Goal: Transaction & Acquisition: Purchase product/service

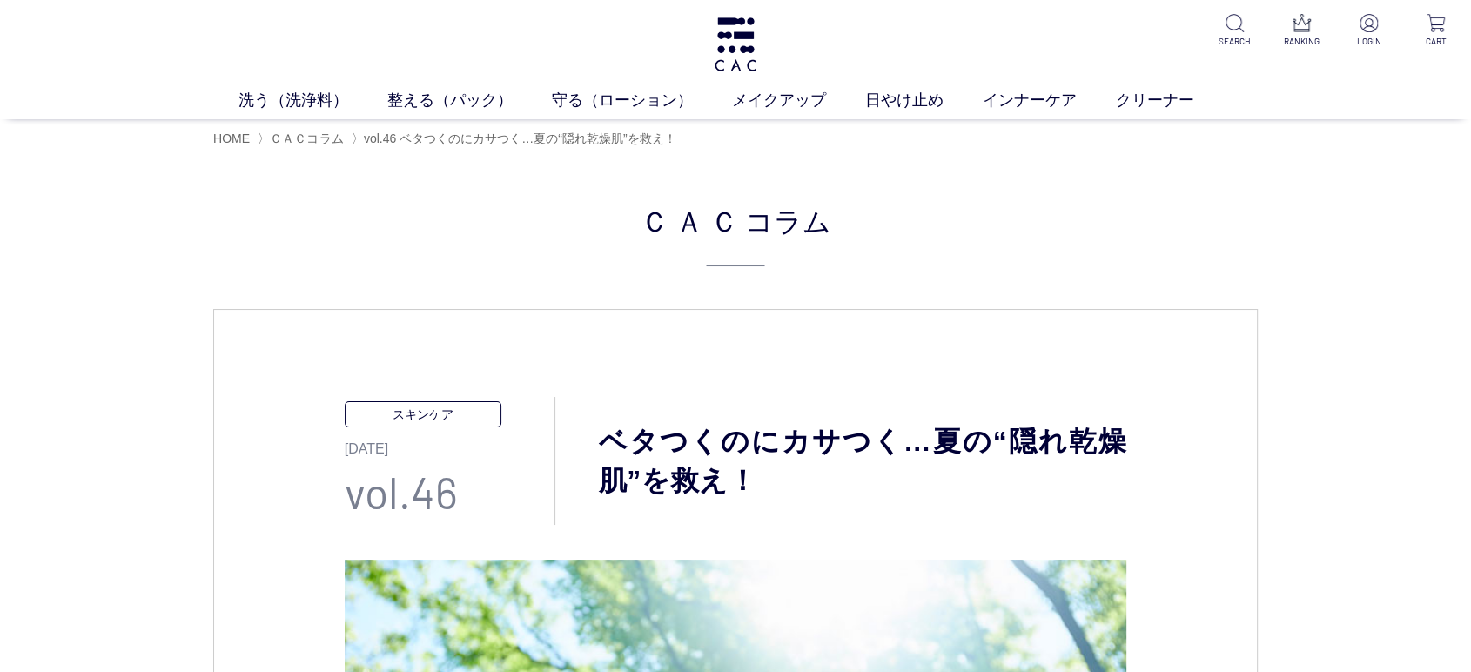
scroll to position [870, 0]
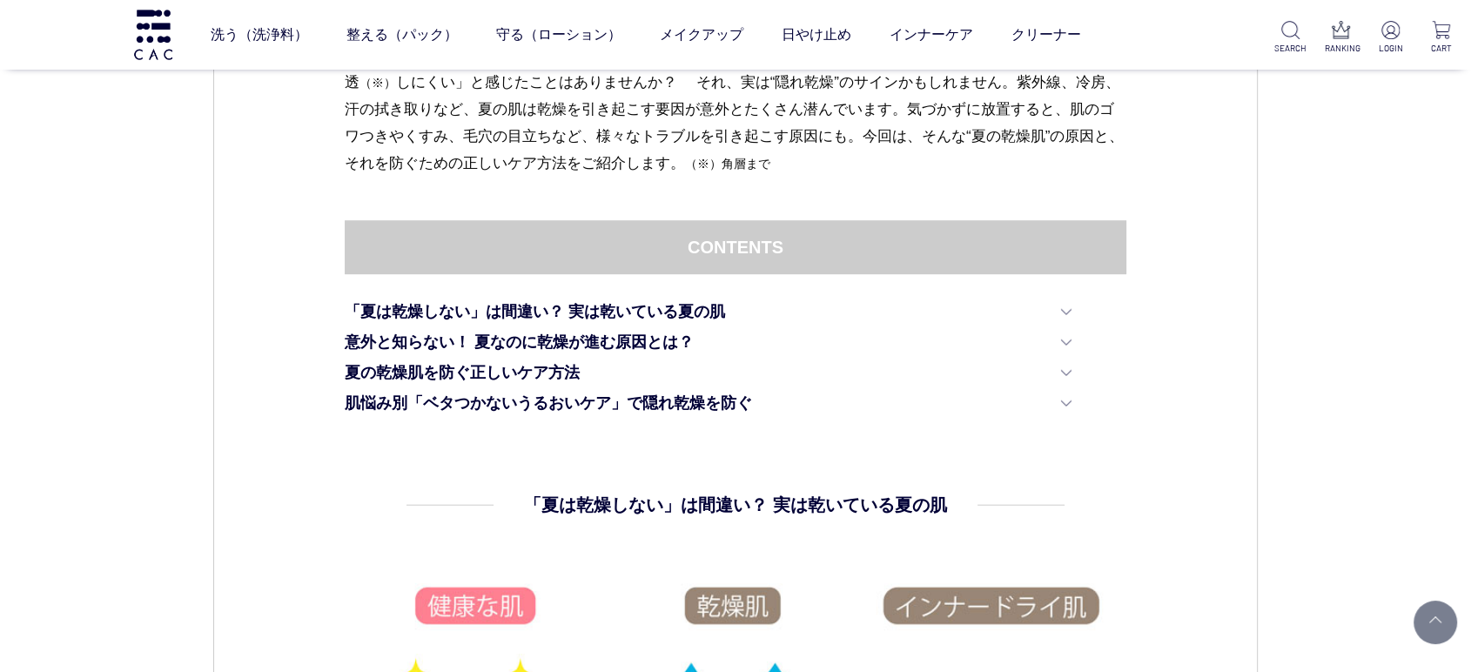
drag, startPoint x: 990, startPoint y: 500, endPoint x: 982, endPoint y: 520, distance: 21.8
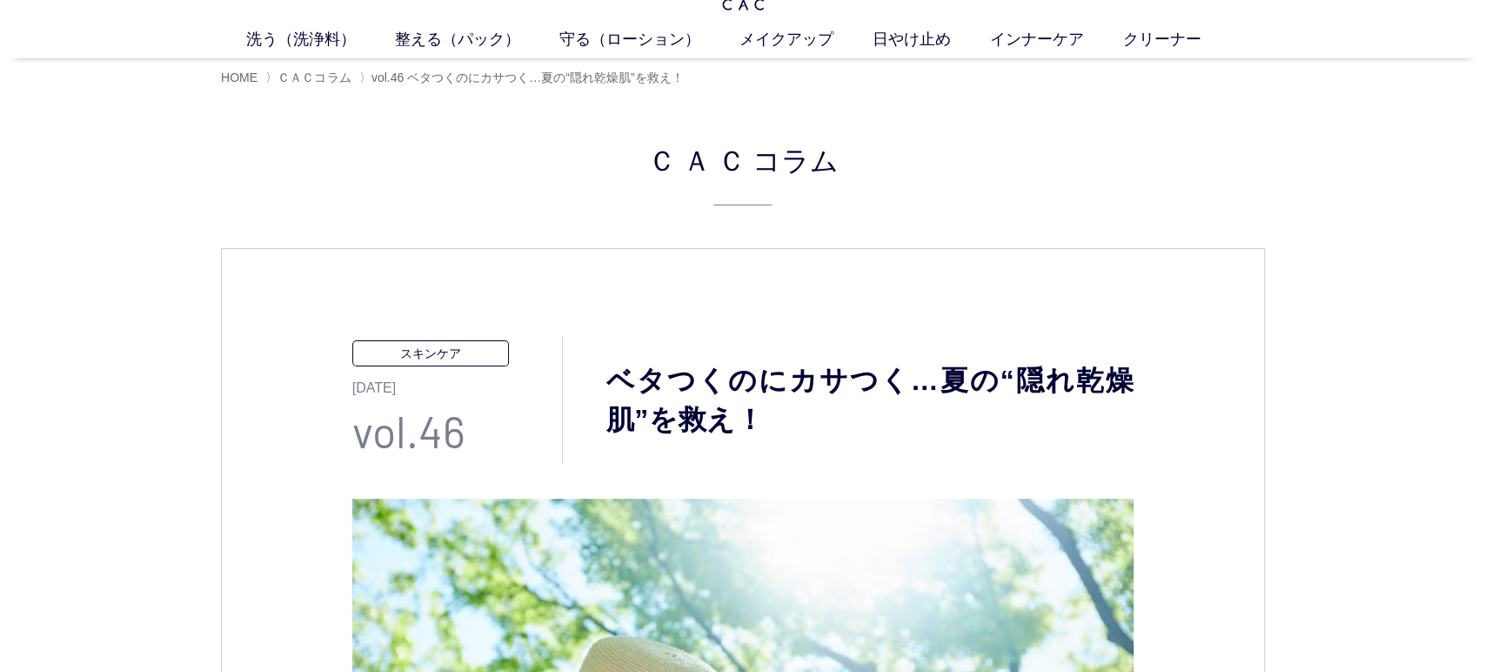
scroll to position [0, 0]
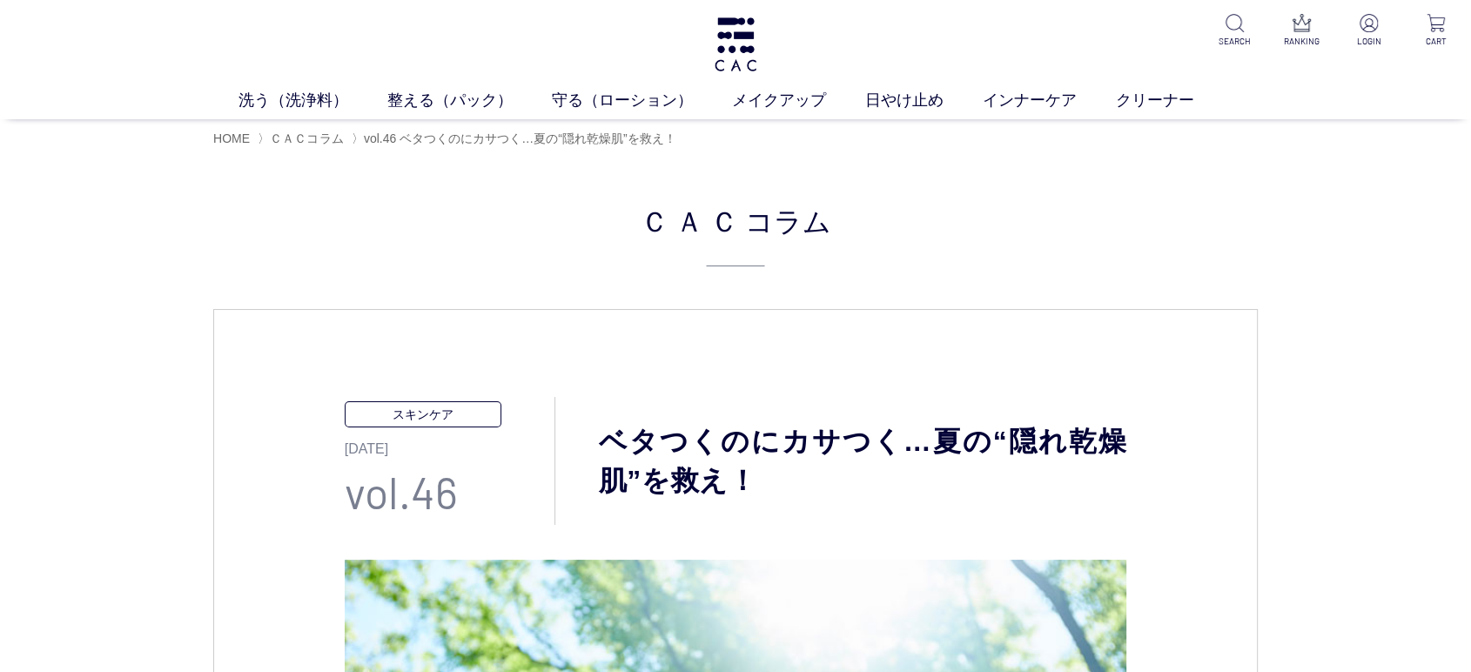
click at [763, 35] on div "洗う（洗浄料） 液体洗浄料 パウダー洗浄料 泡洗顔料 グッズ 整える（パック） フェイスパック ヘアパック 守る（ローション） 保湿化粧水 柔軟化粧水 美容液…" at bounding box center [735, 59] width 1471 height 119
click at [774, 94] on link "メイクアップ" at bounding box center [798, 100] width 133 height 23
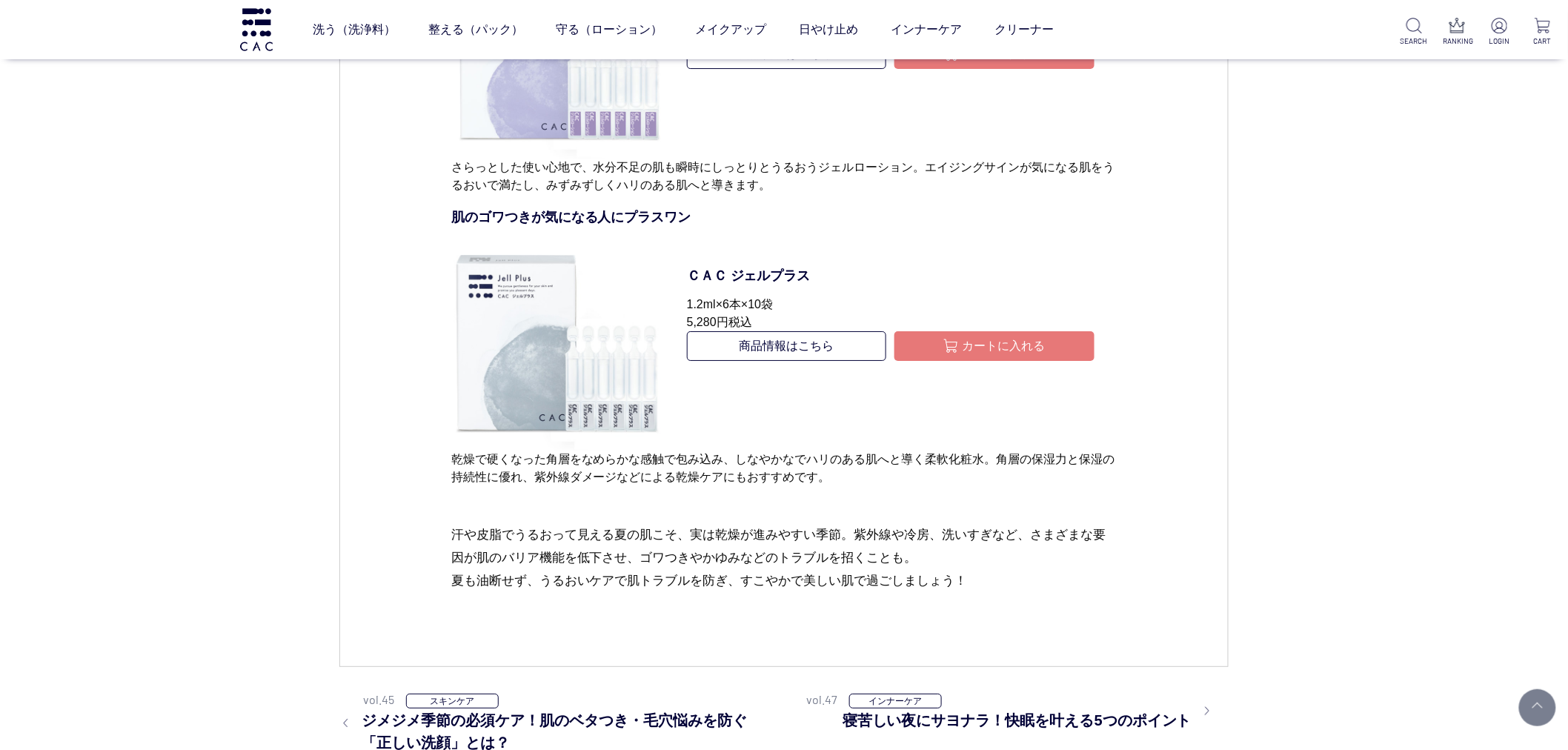
scroll to position [6502, 0]
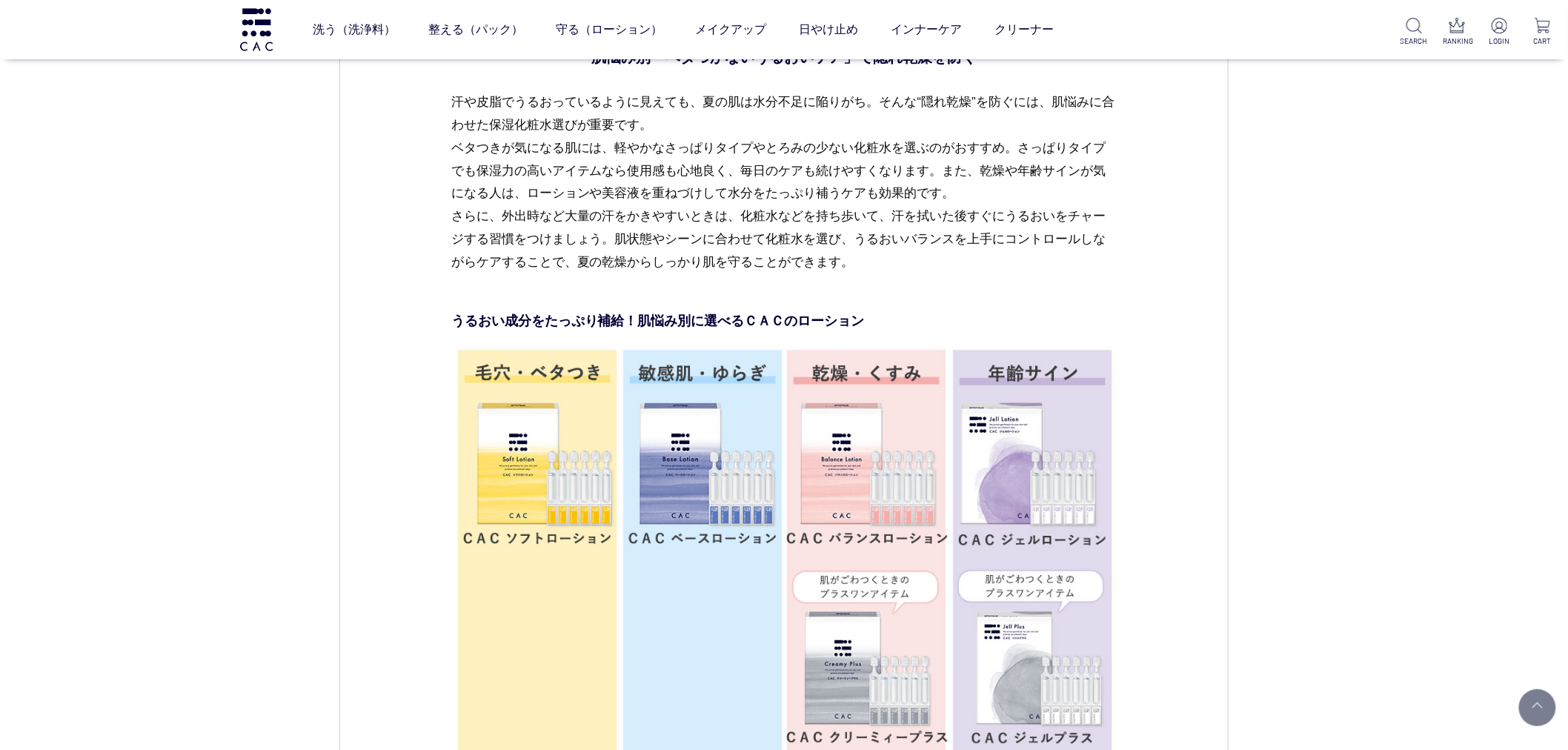
scroll to position [4692, 0]
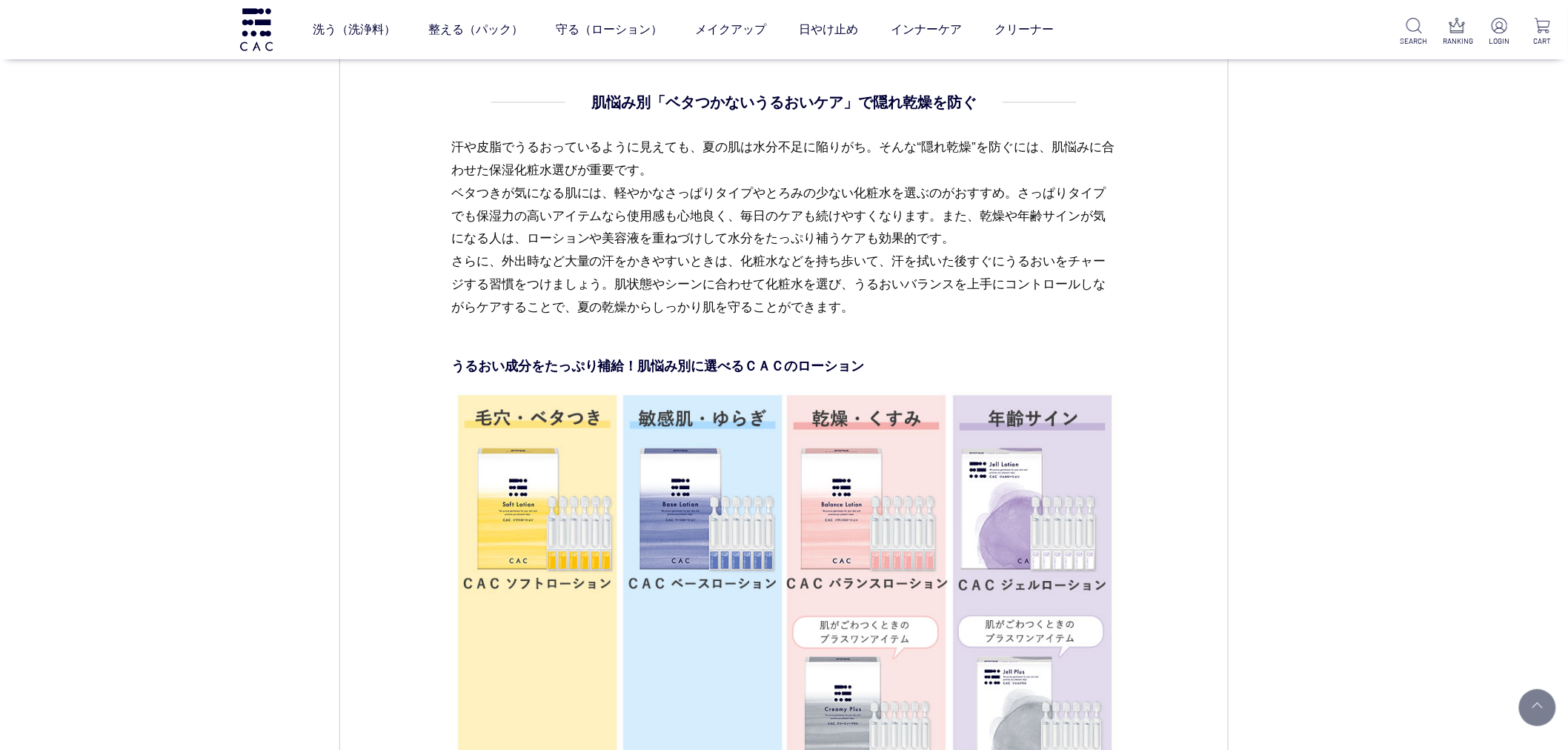
click at [938, 323] on p "汗や皮脂でうるおっているように見えても、夏の肌は水分不足に陥りがち。そんな“隠れ乾燥”を防ぐには、肌悩みに合わせた保湿化粧水選びが重要です。 ベタつきが気にな…" at bounding box center [784, 239] width 666 height 208
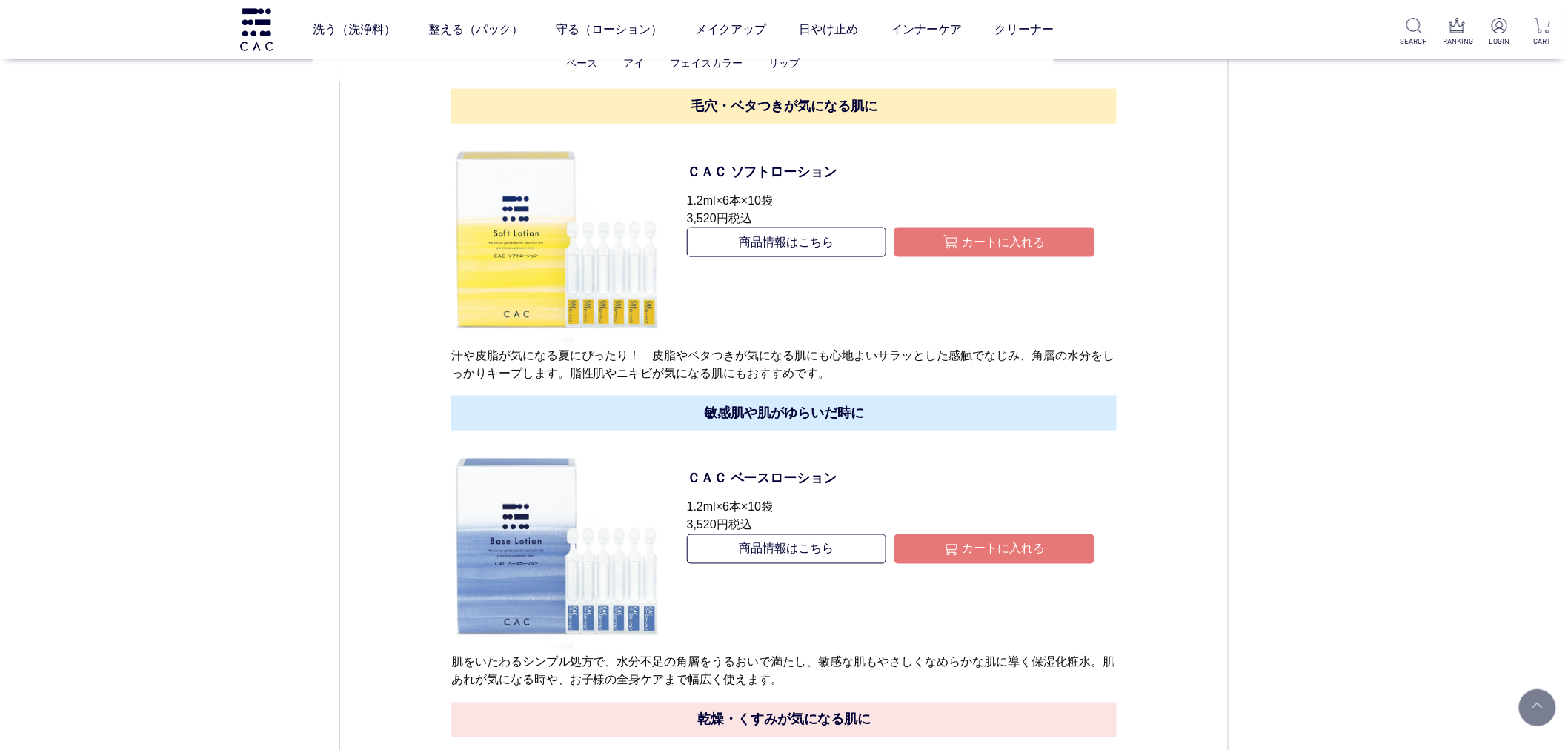
scroll to position [5432, 0]
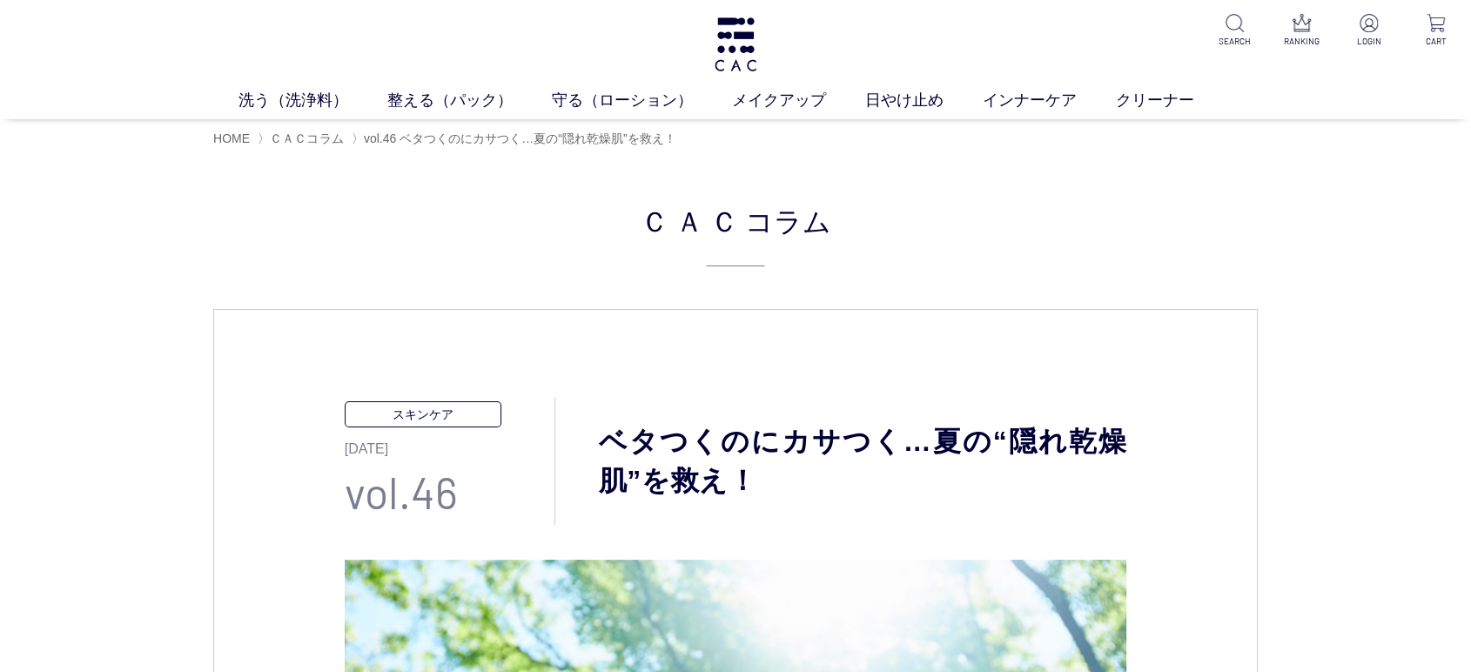
click at [777, 136] on link "フェイスカラー" at bounding box center [763, 134] width 85 height 14
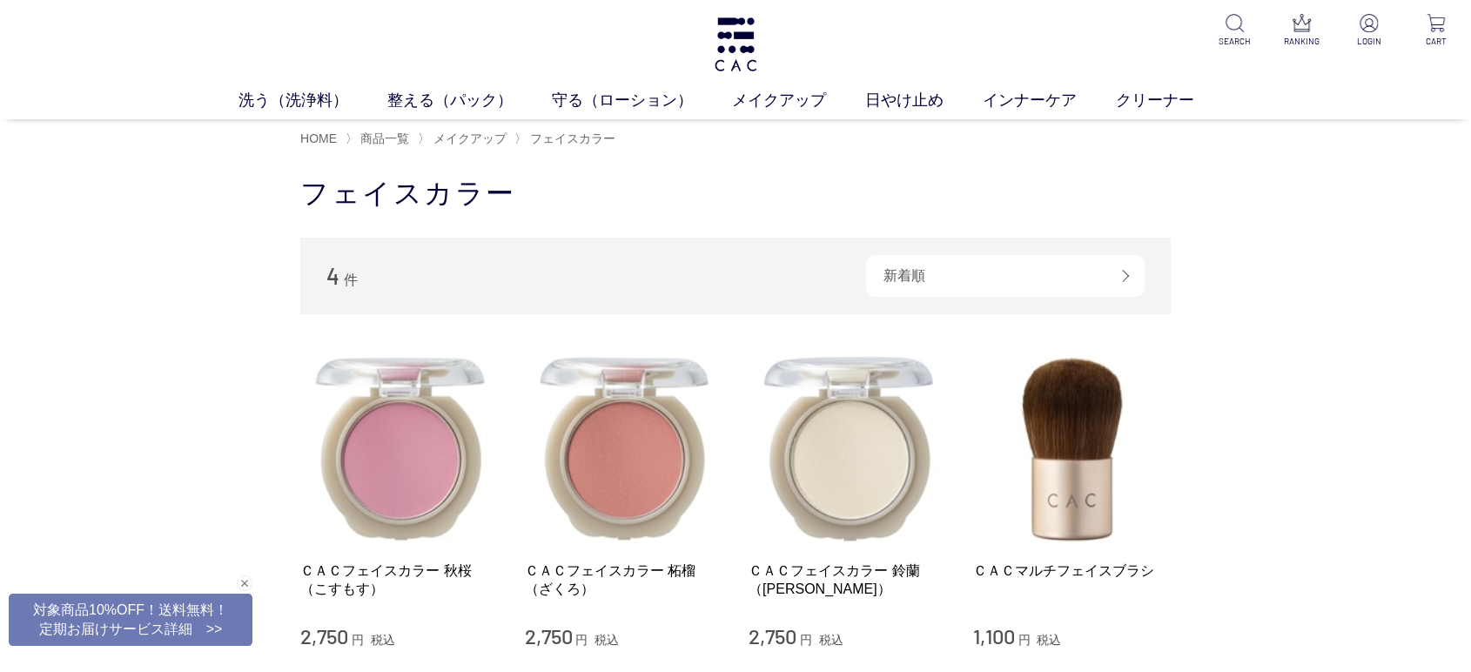
click at [409, 552] on div "ＣＡＣフェイスカラー 秋桜（こすもす） 2,750 円 税込" at bounding box center [399, 499] width 198 height 300
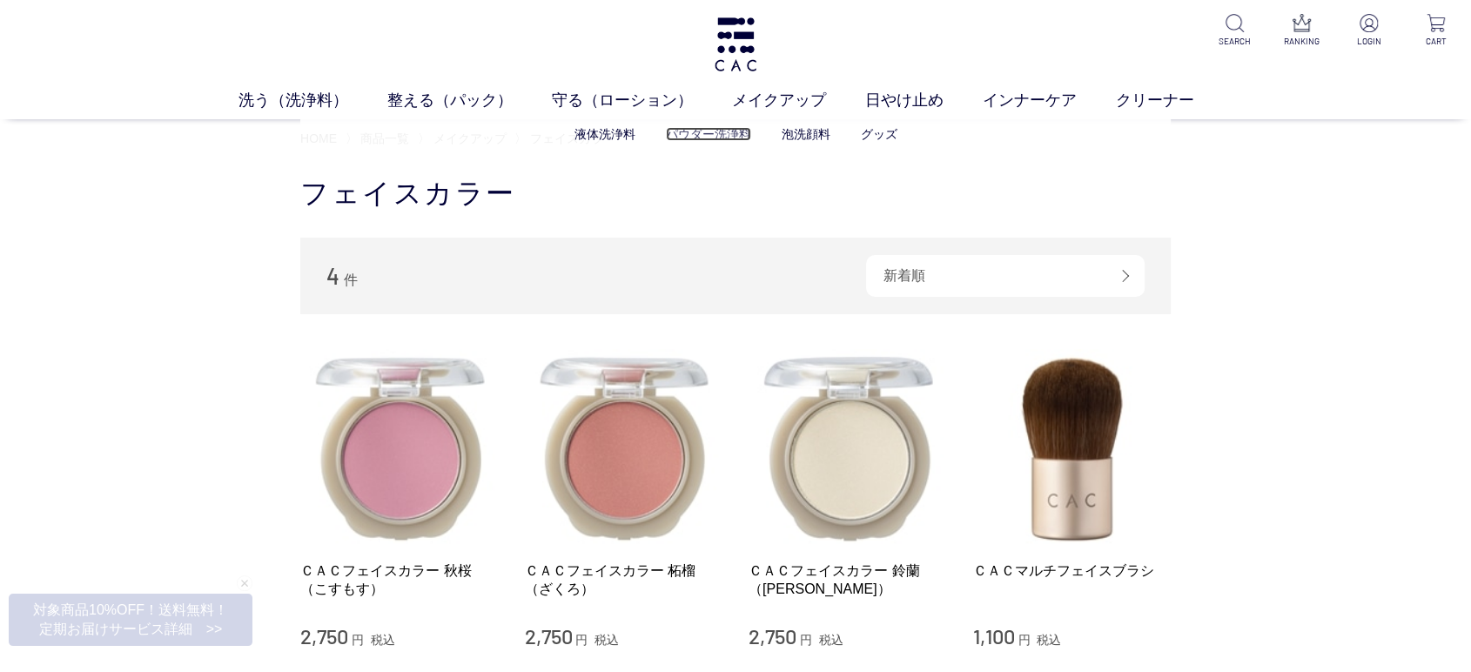
click at [722, 137] on link "パウダー洗浄料" at bounding box center [708, 134] width 85 height 14
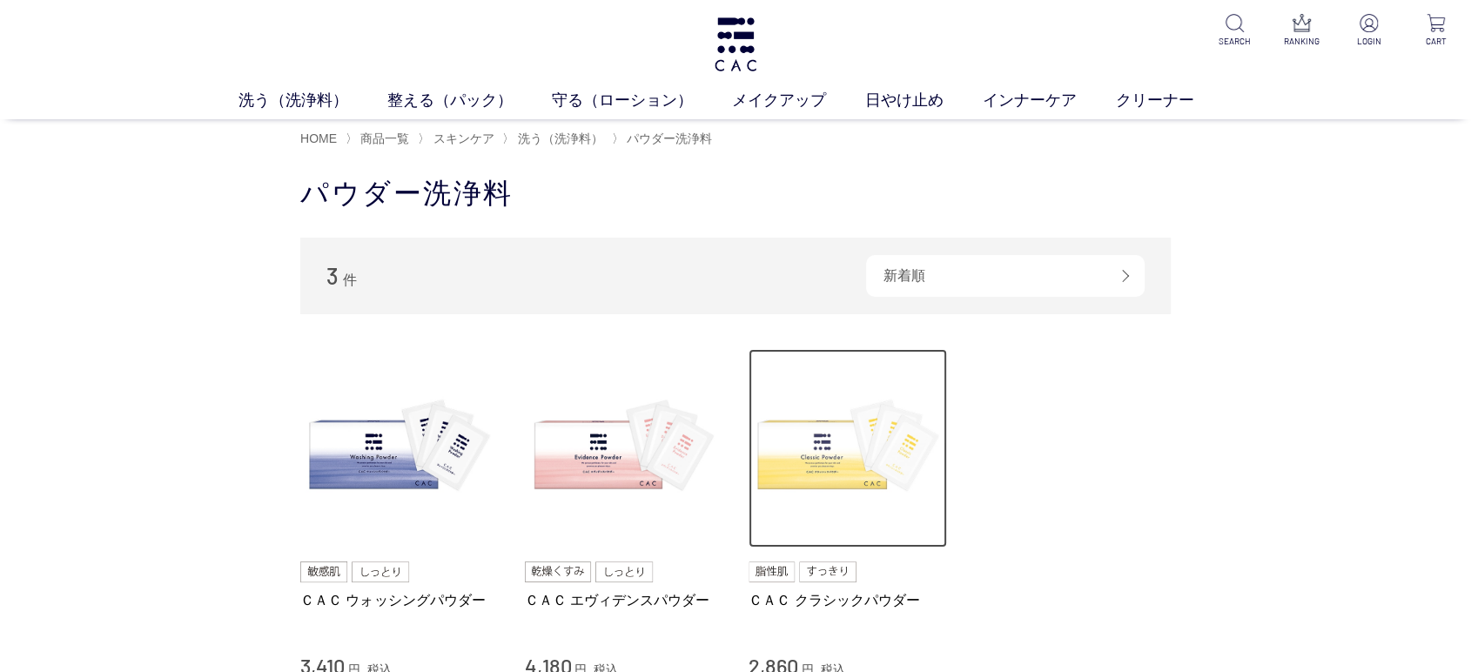
click at [806, 499] on img at bounding box center [847, 448] width 198 height 198
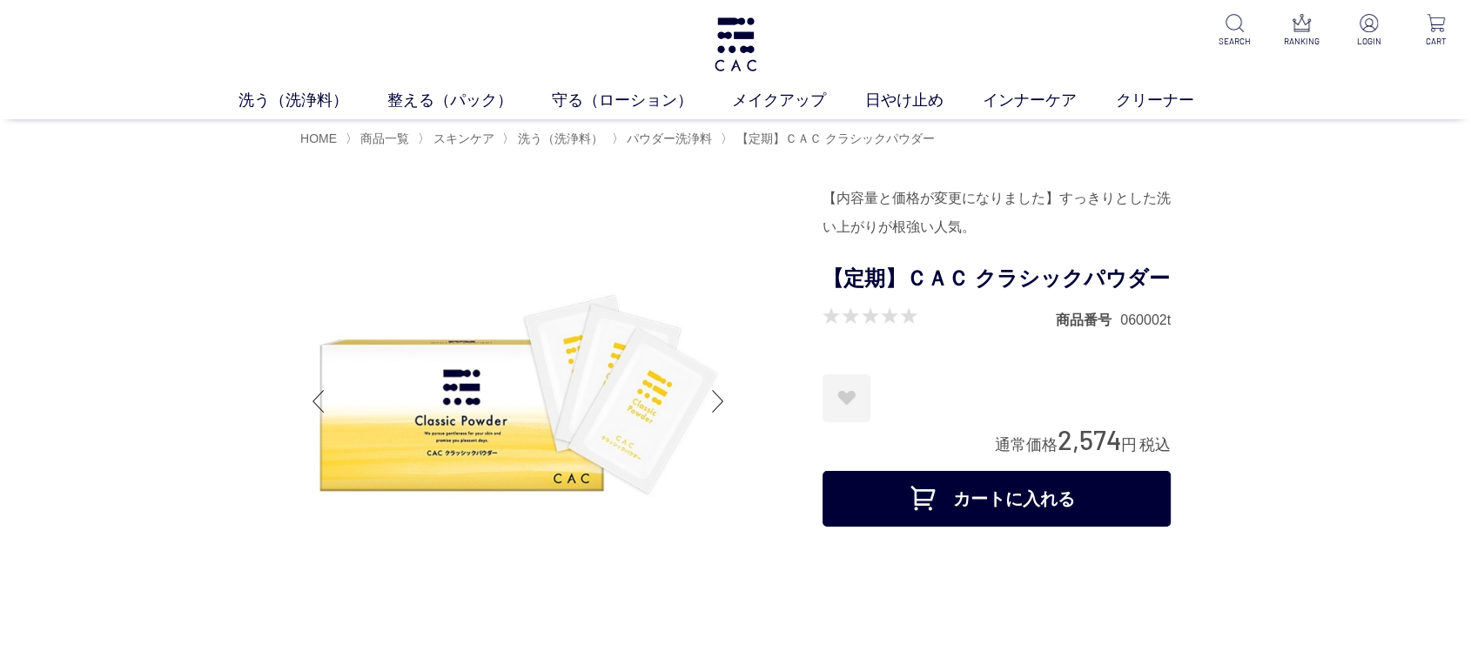
drag, startPoint x: 0, startPoint y: 534, endPoint x: 7, endPoint y: 524, distance: 12.6
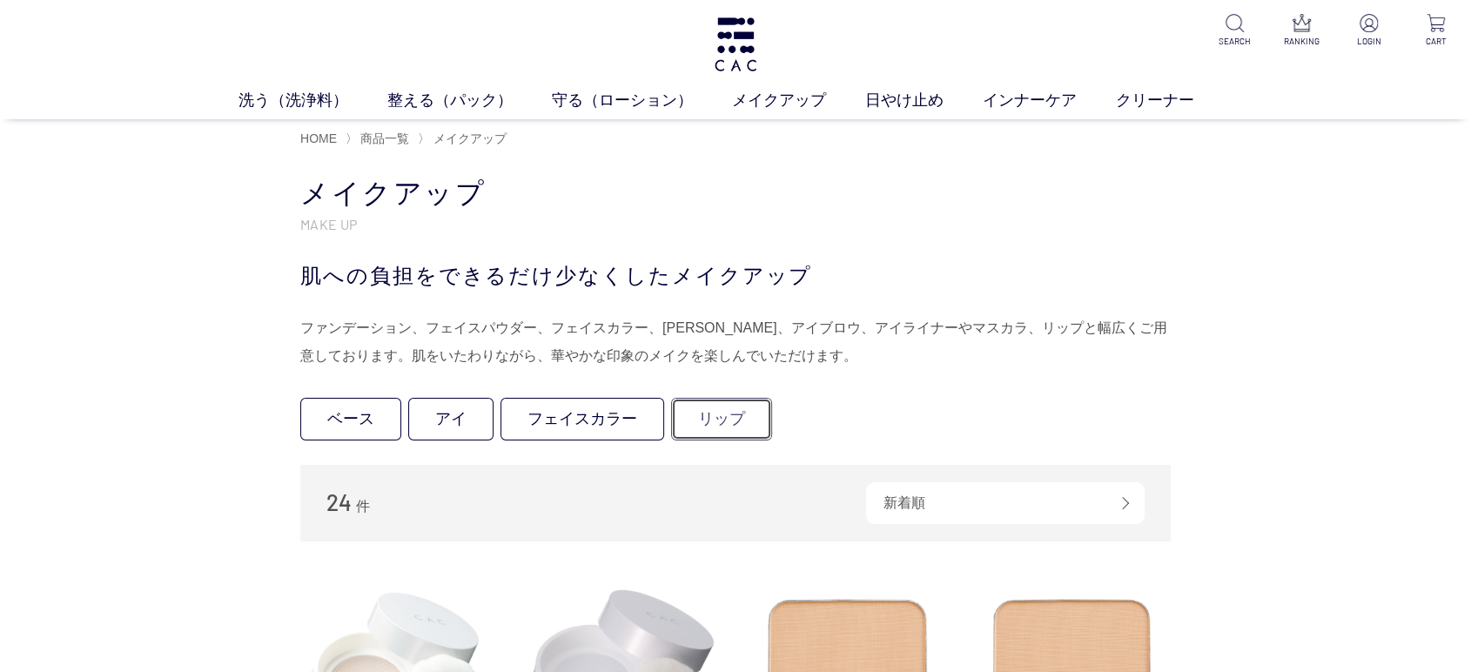
click at [705, 423] on link "リップ" at bounding box center [721, 419] width 101 height 43
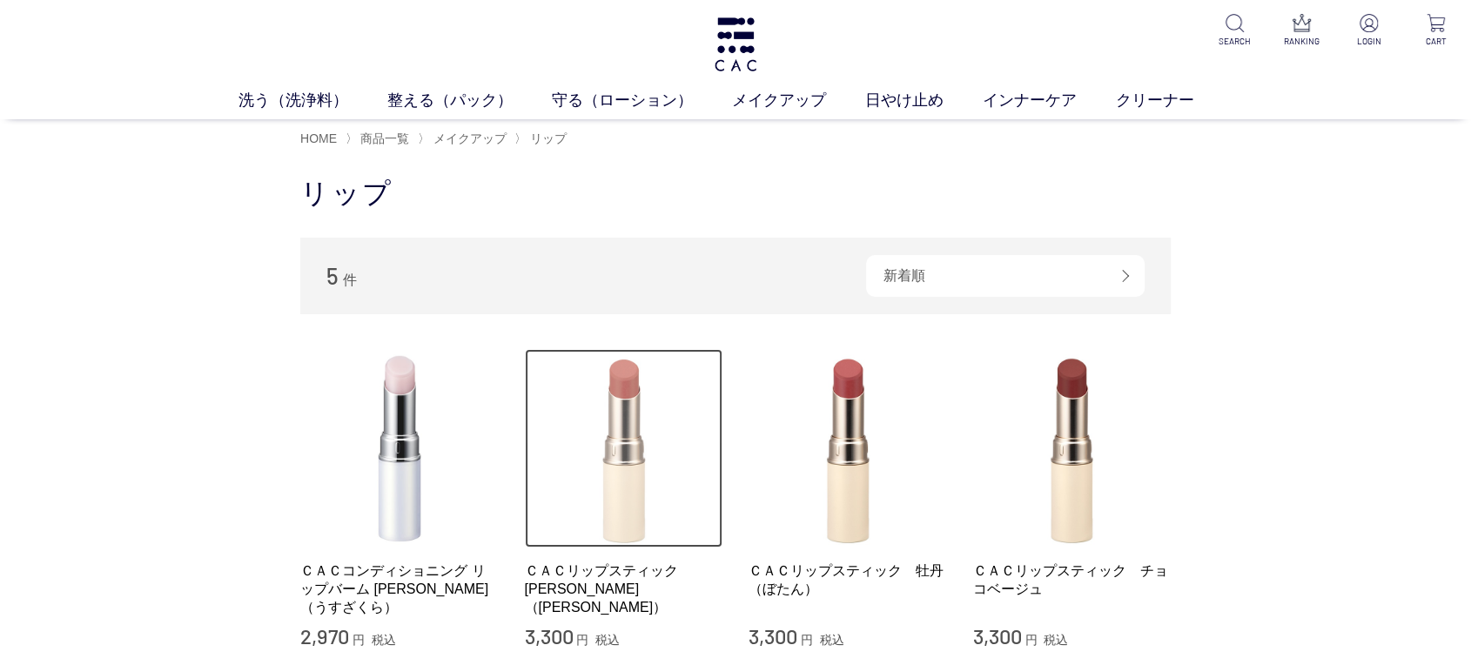
click at [585, 428] on img at bounding box center [624, 448] width 198 height 198
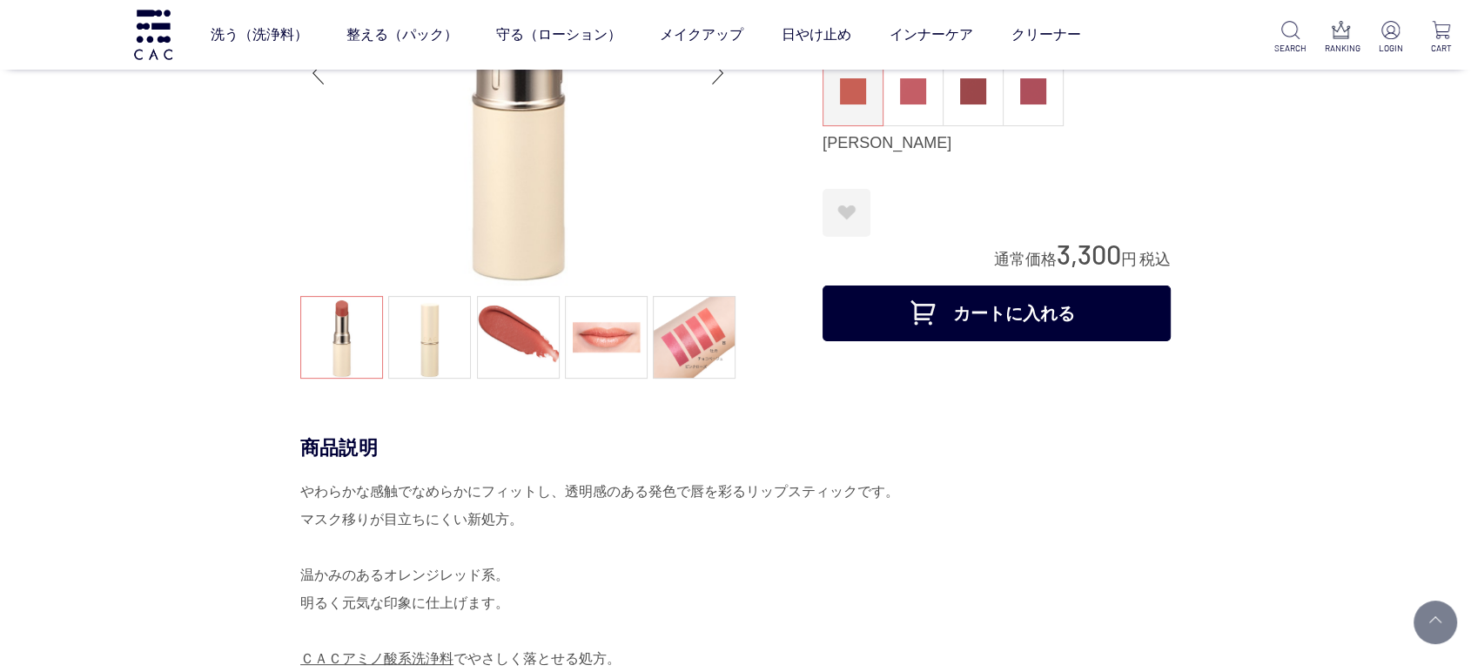
scroll to position [97, 0]
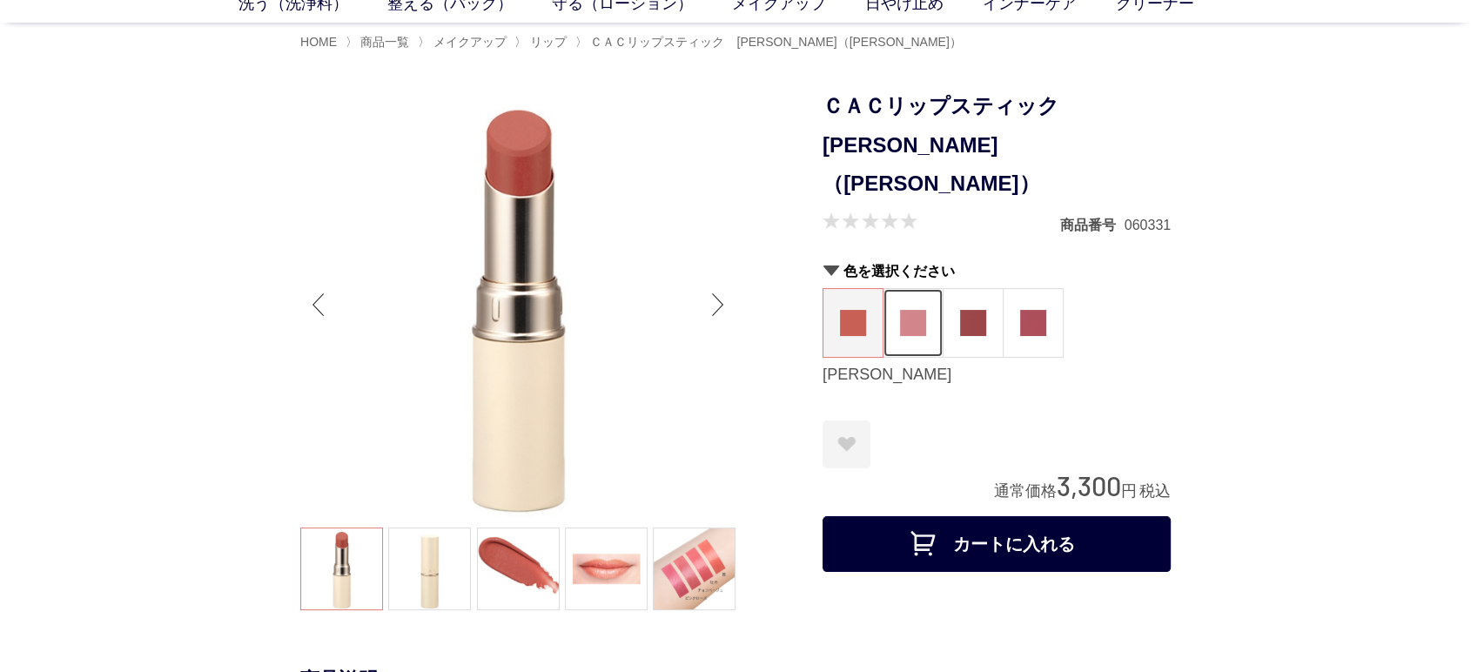
click at [919, 310] on img at bounding box center [913, 323] width 26 height 26
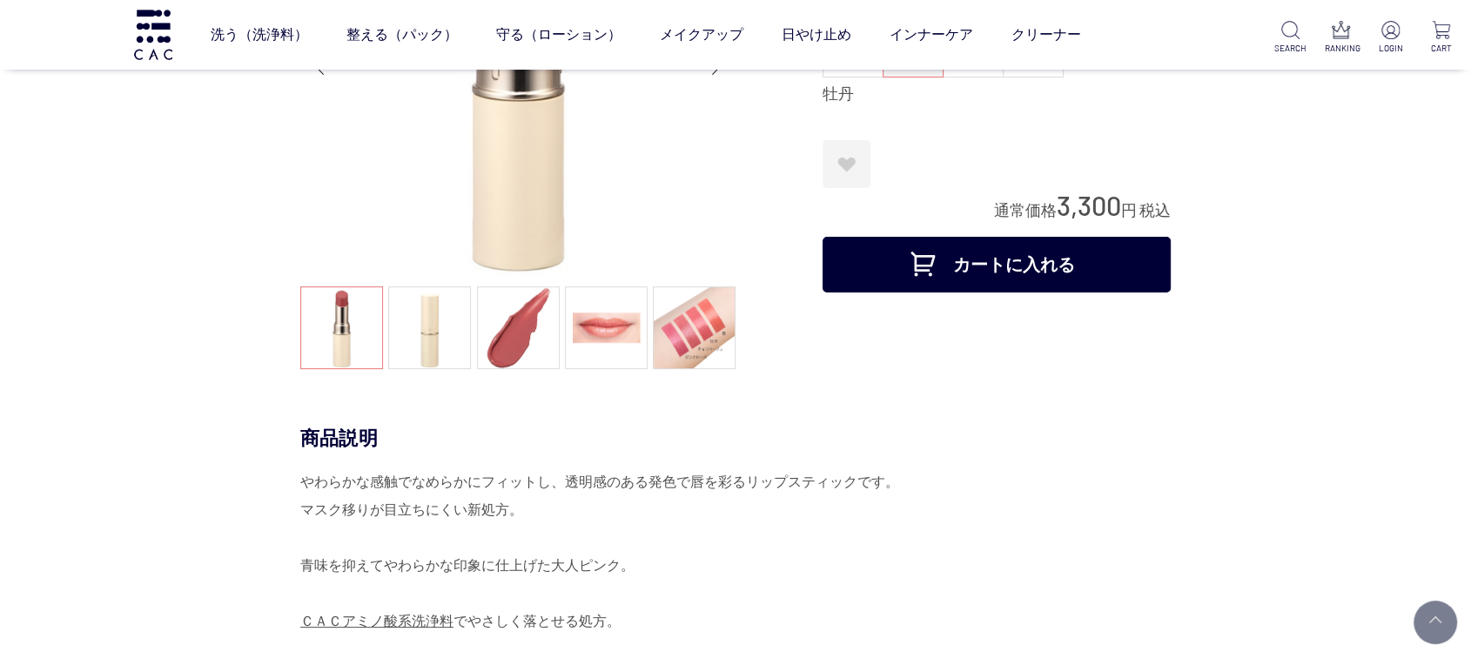
scroll to position [290, 0]
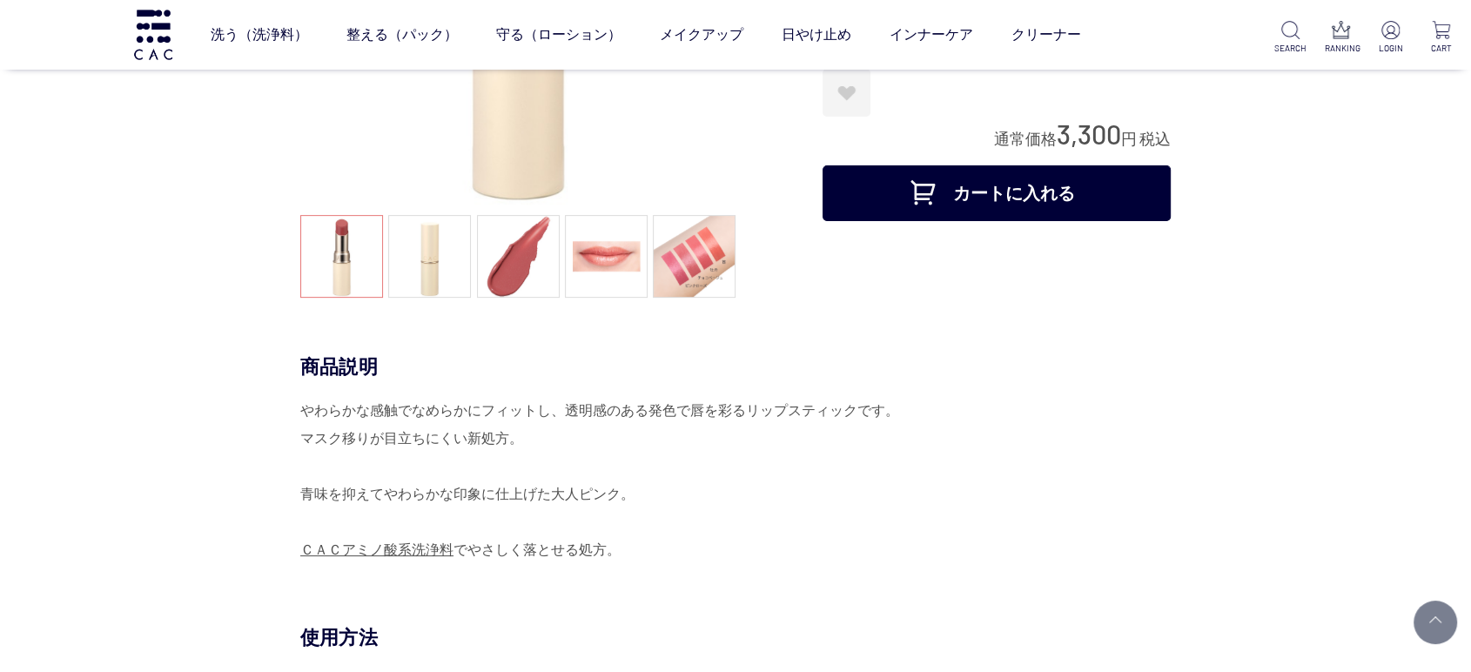
click at [300, 486] on div "商品説明 やわらかな感触でなめらかにフィットし、透明感のある発色で唇を彩るリップスティックです。 マスク移りが目立ちにくい新処方。 青味を抑えてやわらかな印象…" at bounding box center [735, 489] width 870 height 271
drag, startPoint x: 418, startPoint y: 333, endPoint x: 404, endPoint y: 336, distance: 14.2
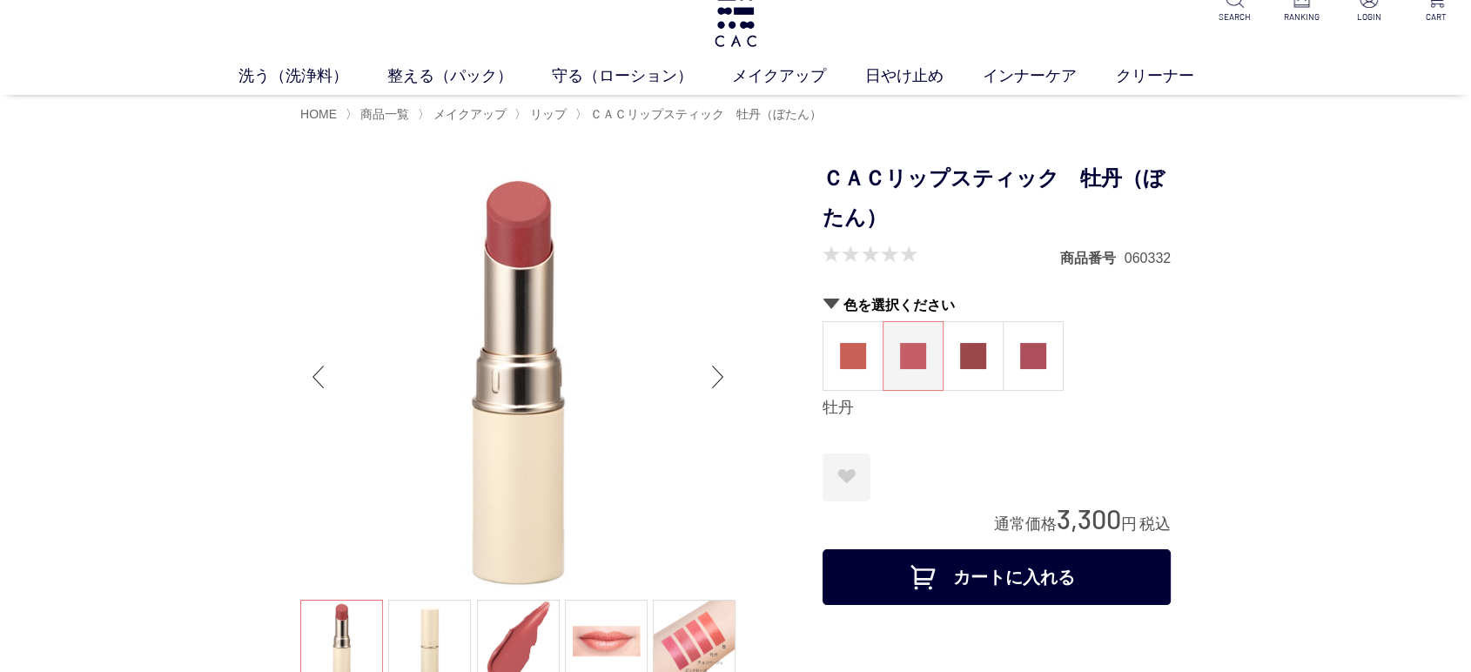
scroll to position [0, 0]
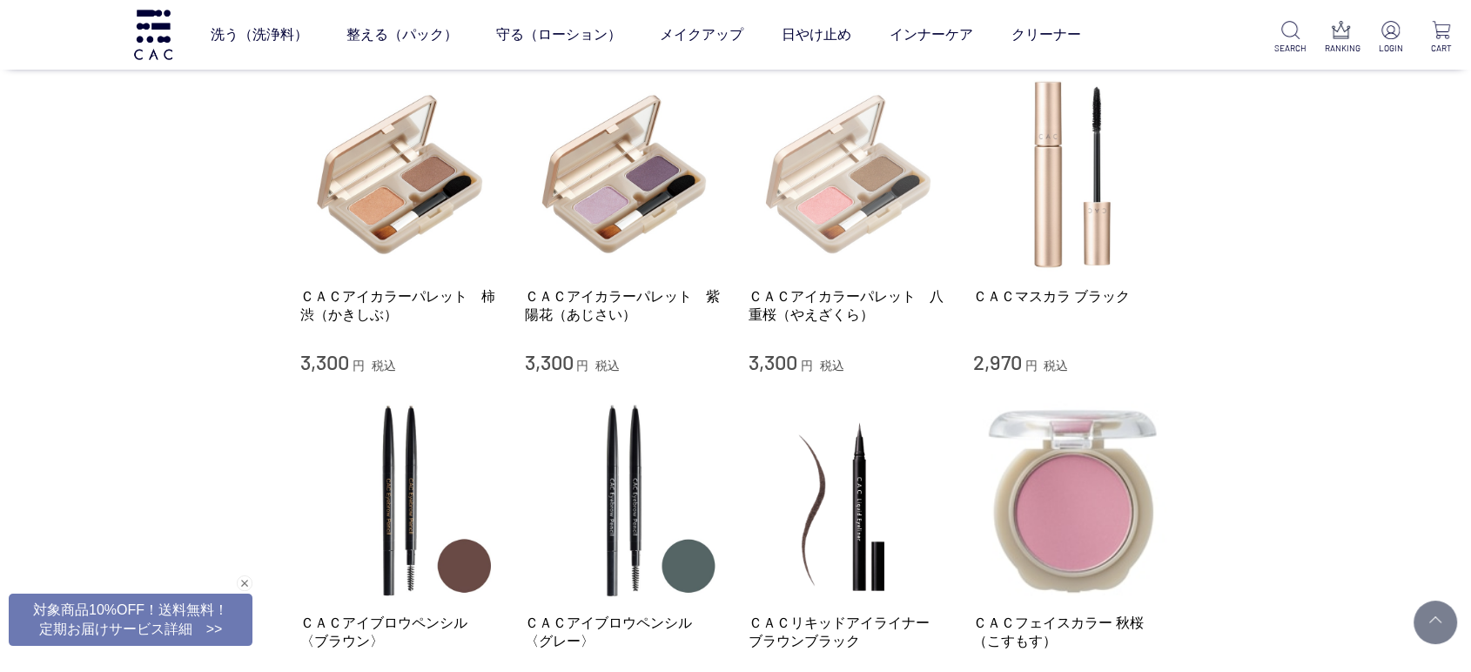
scroll to position [1257, 0]
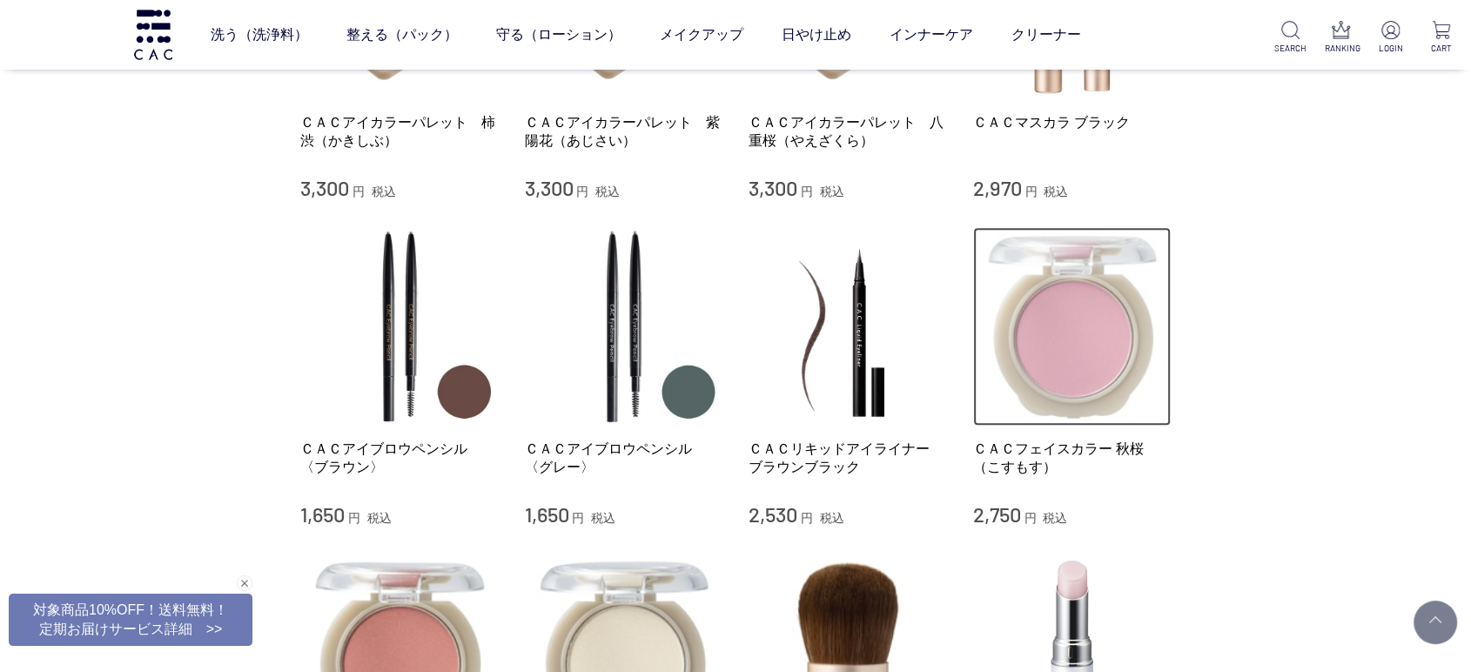
click at [1130, 342] on img at bounding box center [1072, 326] width 198 height 198
